Goal: Check status: Check status

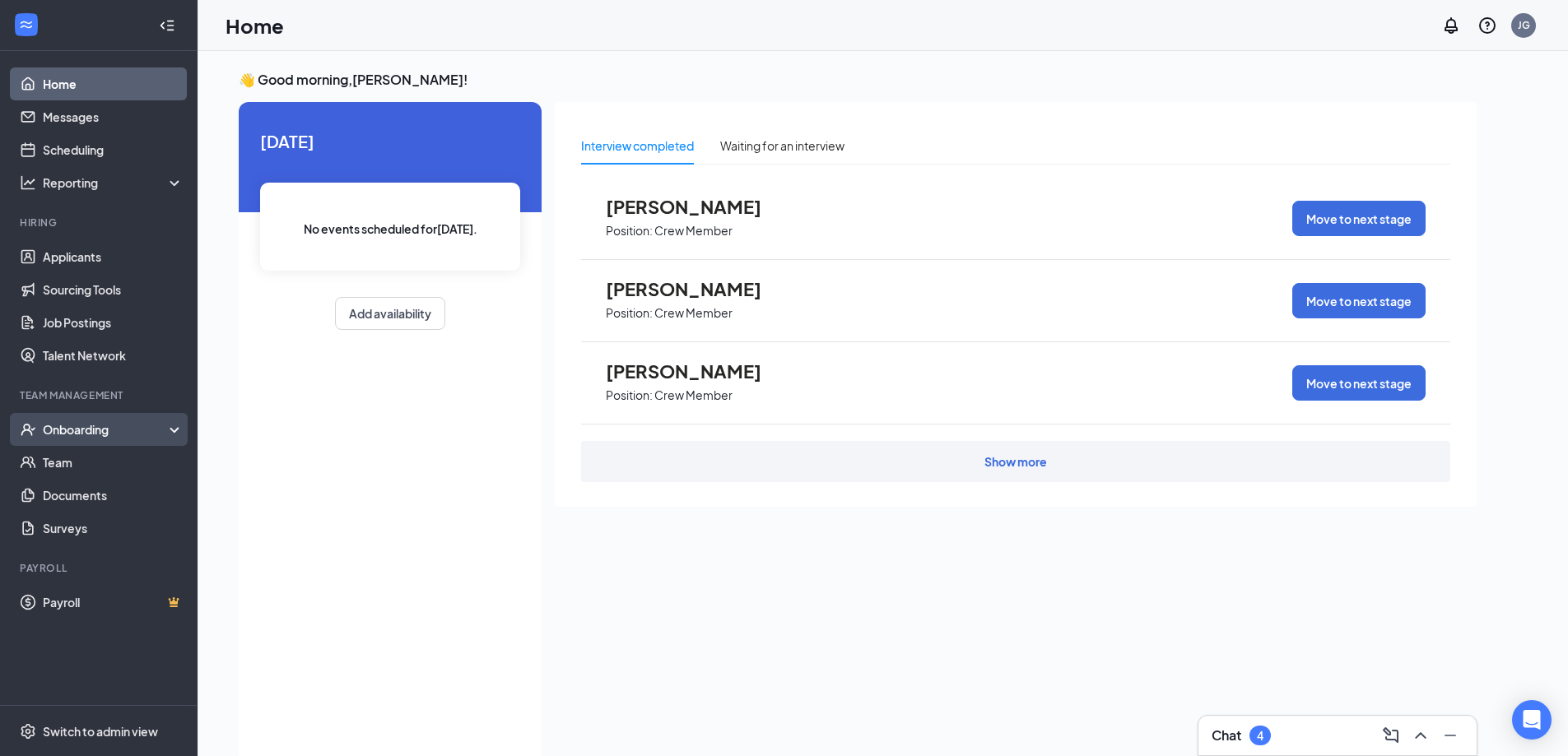
click at [68, 436] on div "Onboarding" at bounding box center [106, 430] width 127 height 17
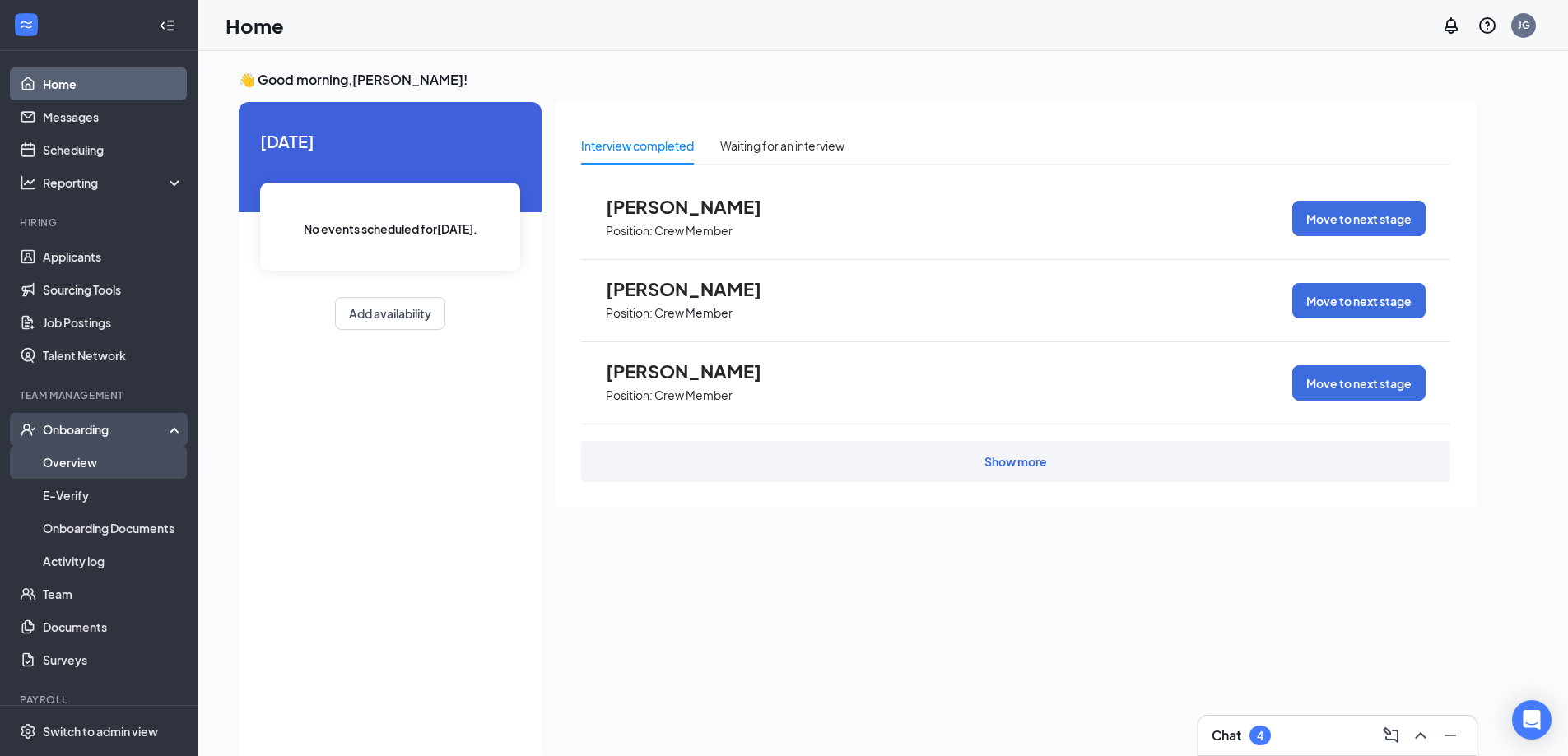
click at [94, 459] on link "Overview" at bounding box center [113, 462] width 141 height 33
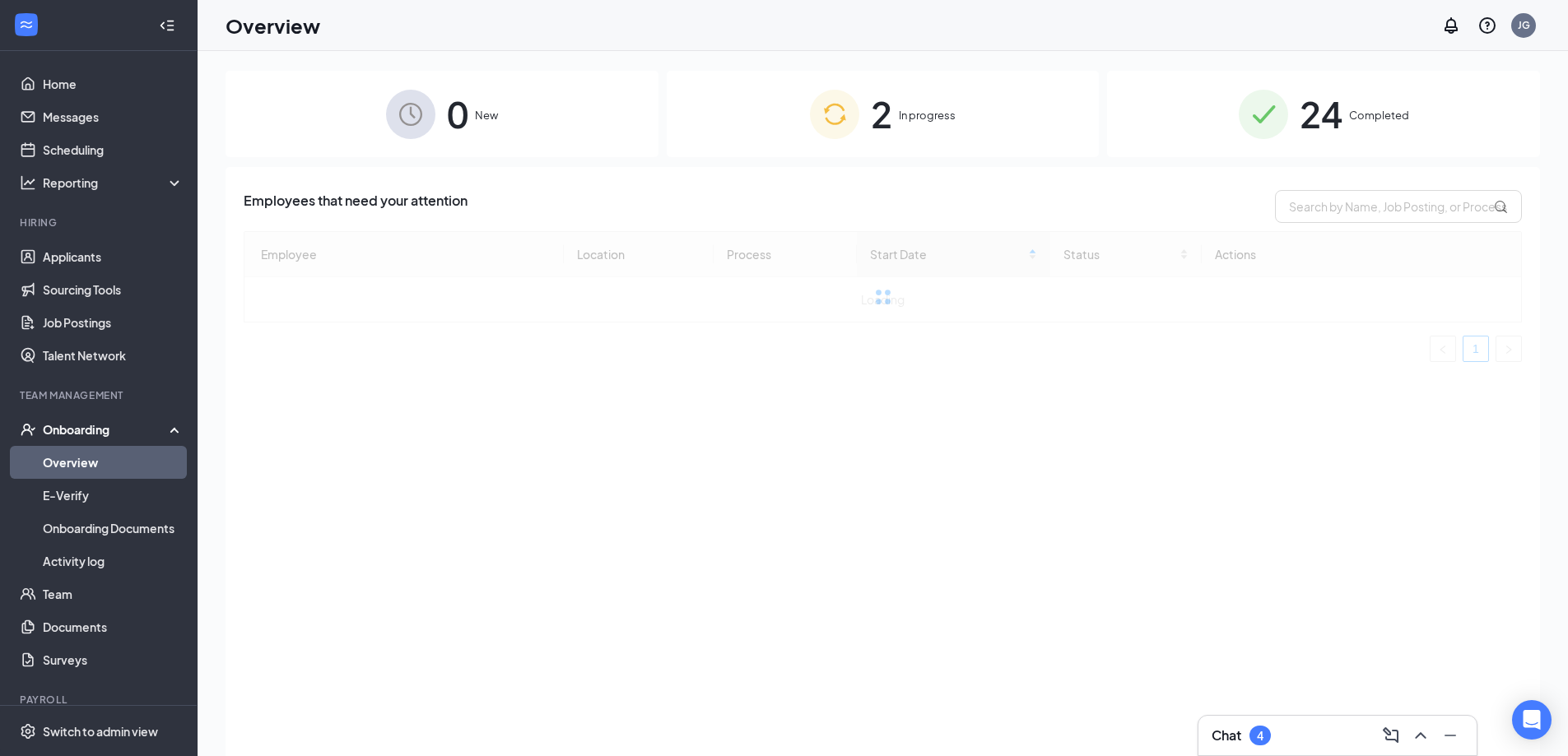
click at [1348, 120] on div "24 Completed" at bounding box center [1323, 113] width 433 height 86
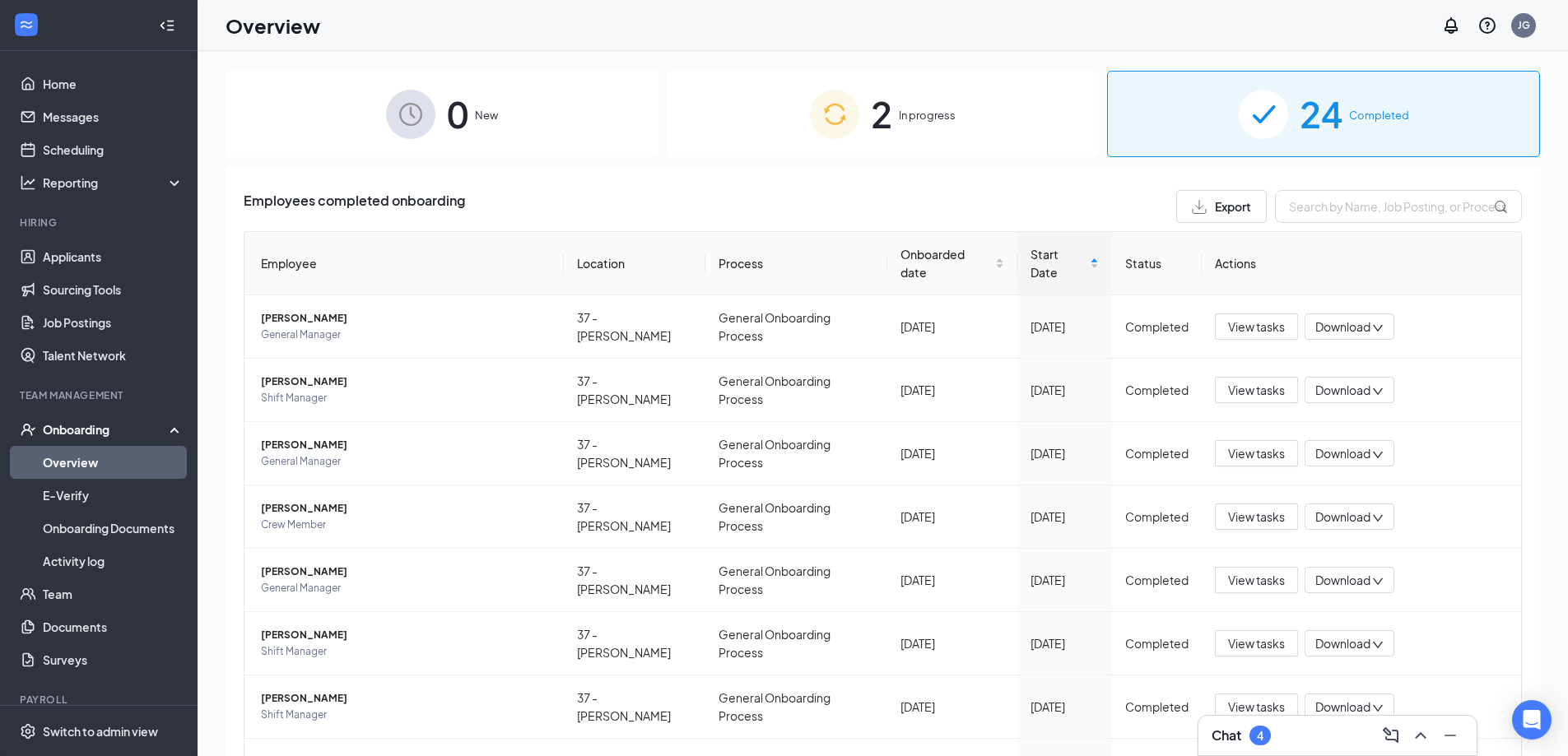
click at [1325, 224] on div "Employees completed onboarding Export Employee Location Process Onboarded date …" at bounding box center [882, 586] width 1278 height 792
click at [1329, 219] on input "text" at bounding box center [1398, 206] width 247 height 33
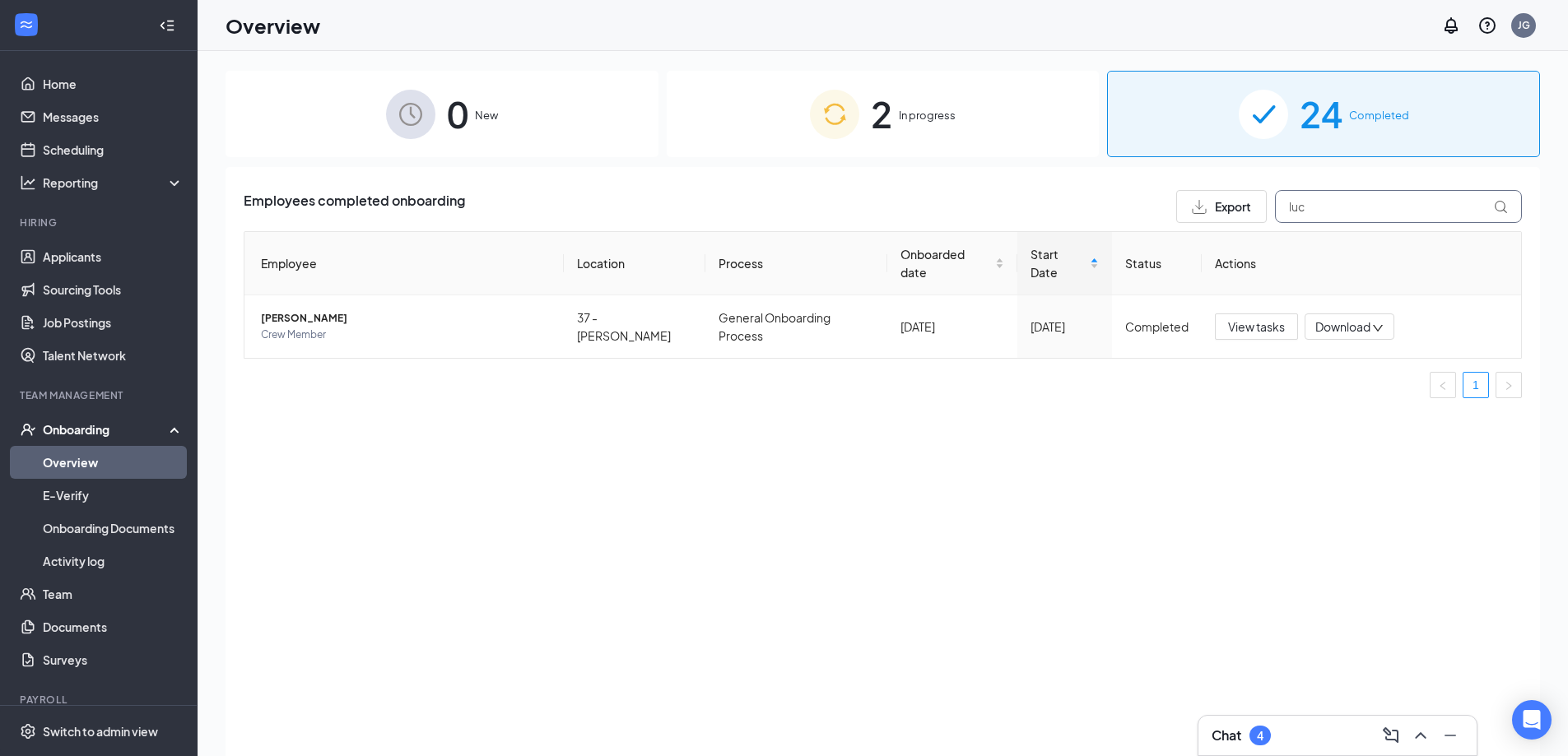
type input "luc"
